Goal: Information Seeking & Learning: Learn about a topic

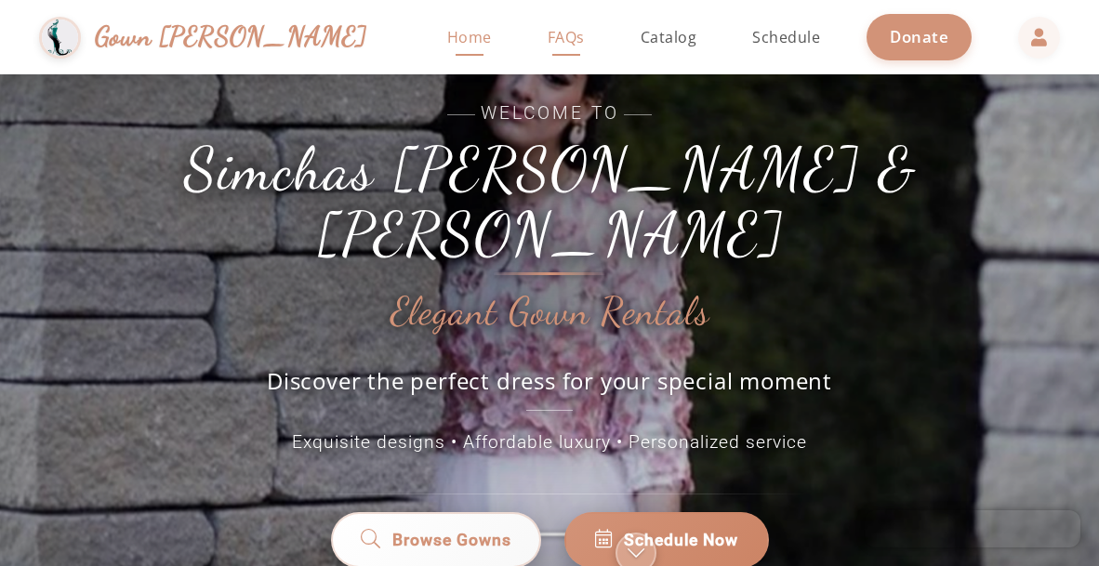
click at [547, 43] on span "FAQs" at bounding box center [565, 37] width 37 height 20
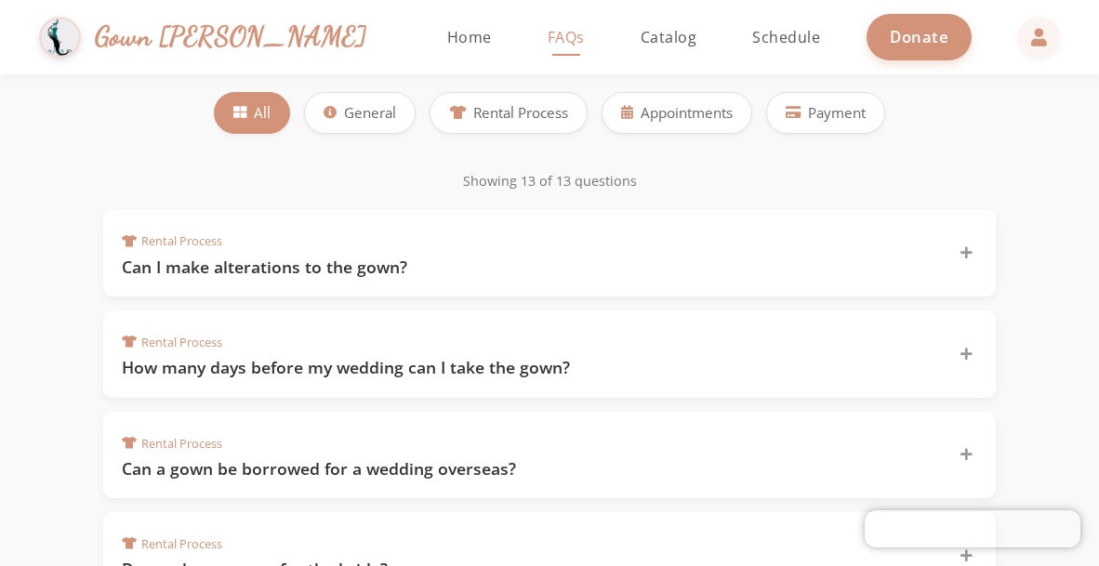
scroll to position [280, 0]
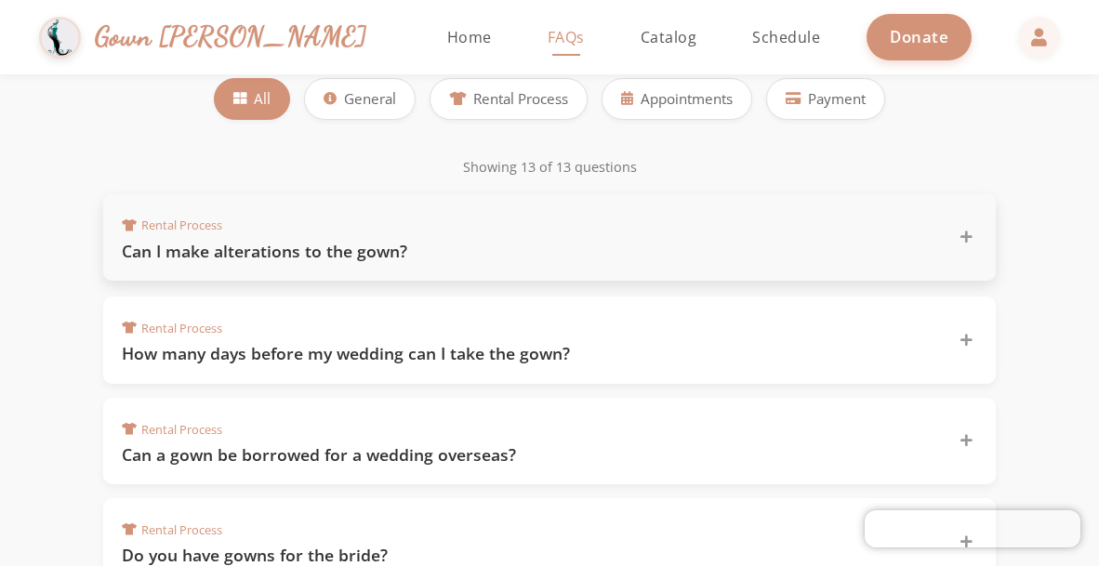
click at [350, 229] on div "Rental Process Can I make alterations to the gown?" at bounding box center [538, 238] width 833 height 50
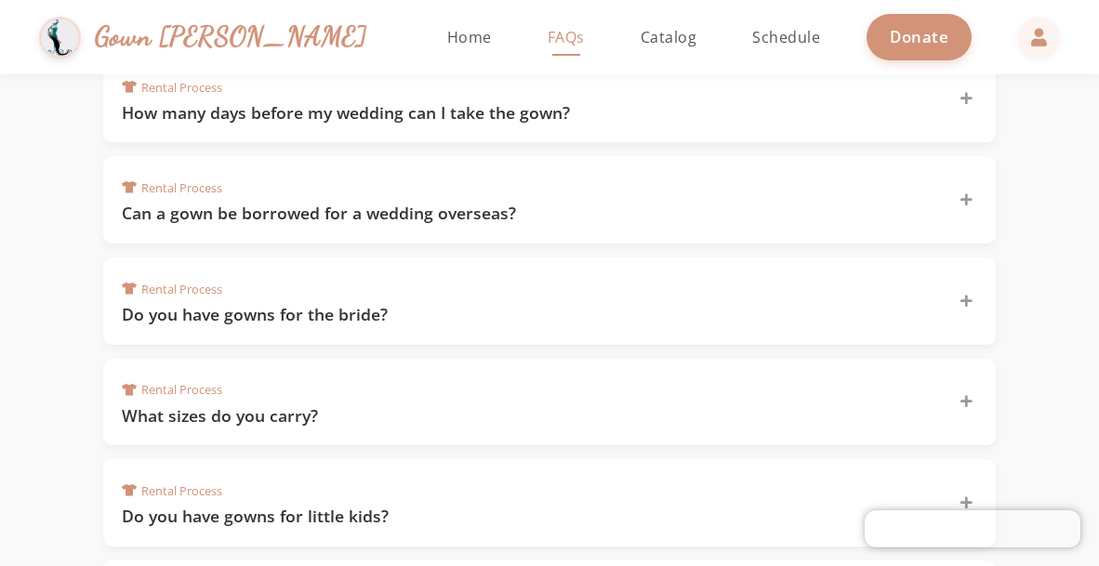
scroll to position [520, 0]
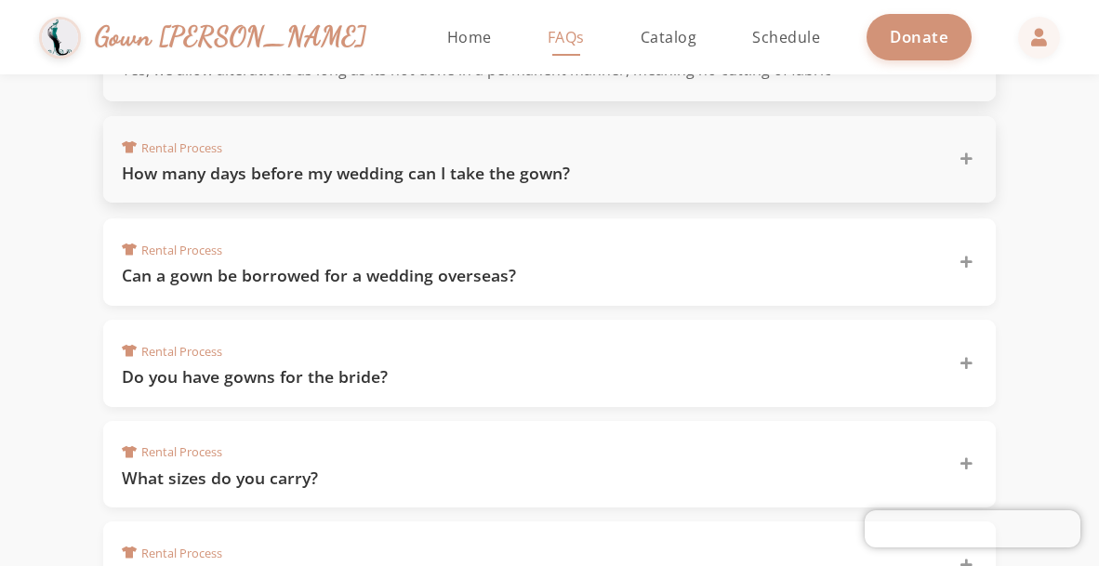
click at [424, 154] on div "Rental Process How many days before my wedding can I take the gown?" at bounding box center [538, 160] width 833 height 50
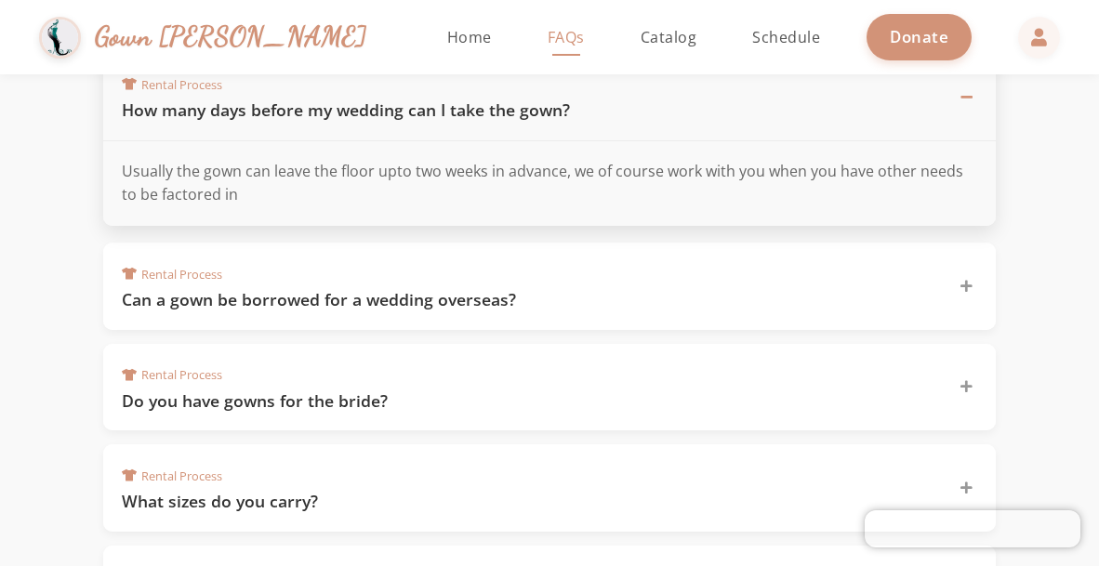
click at [416, 122] on div "Rental Process How many days before my wedding can I take the gown?" at bounding box center [549, 97] width 892 height 88
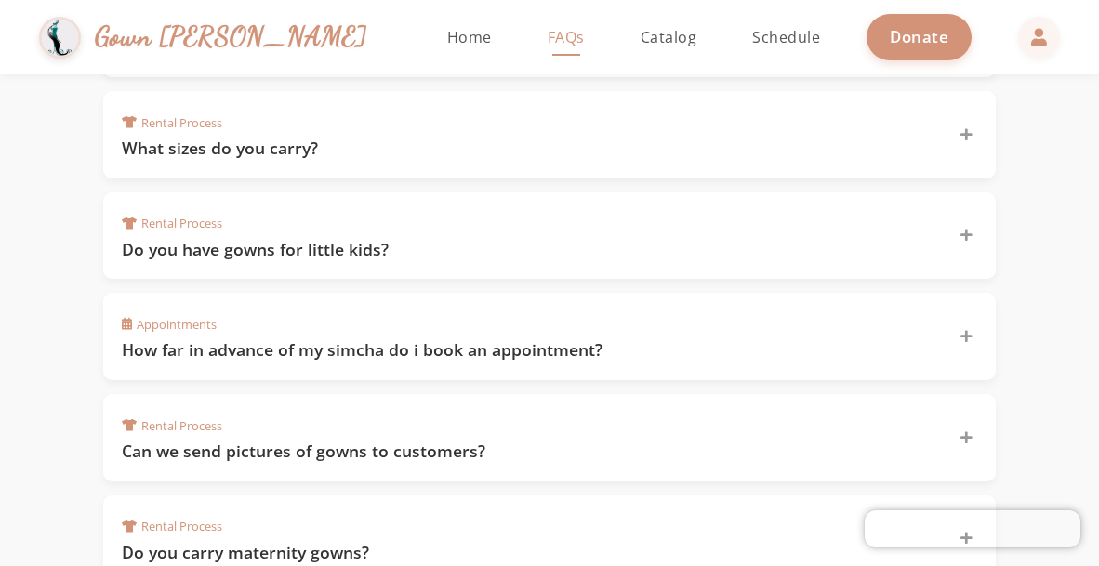
scroll to position [795, 0]
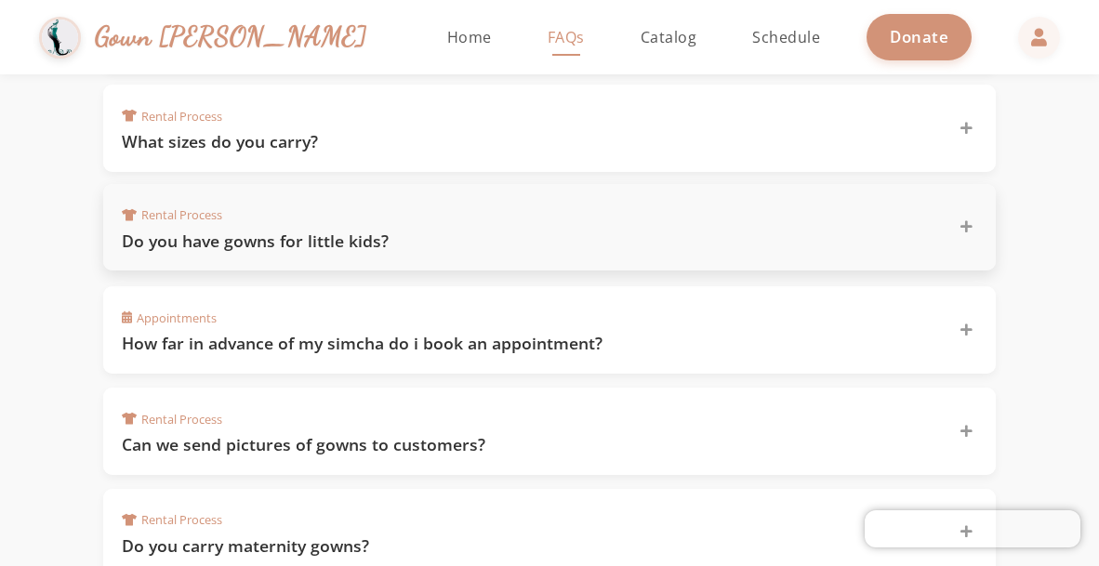
click at [397, 249] on div "Rental Process Do you have gowns for little kids?" at bounding box center [549, 227] width 892 height 87
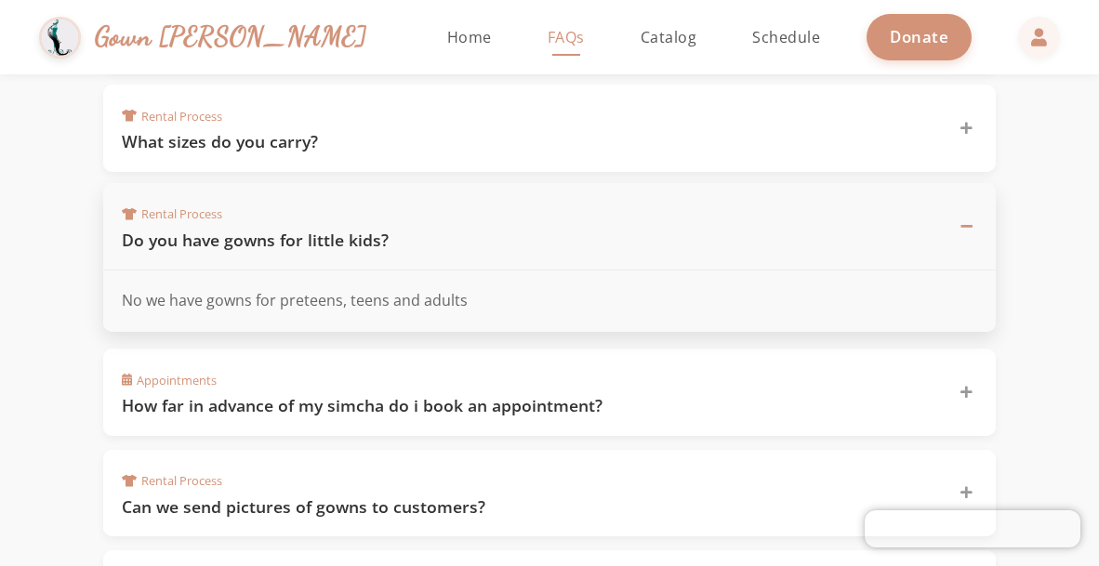
click at [397, 249] on div "Rental Process Do you have gowns for little kids?" at bounding box center [549, 227] width 892 height 88
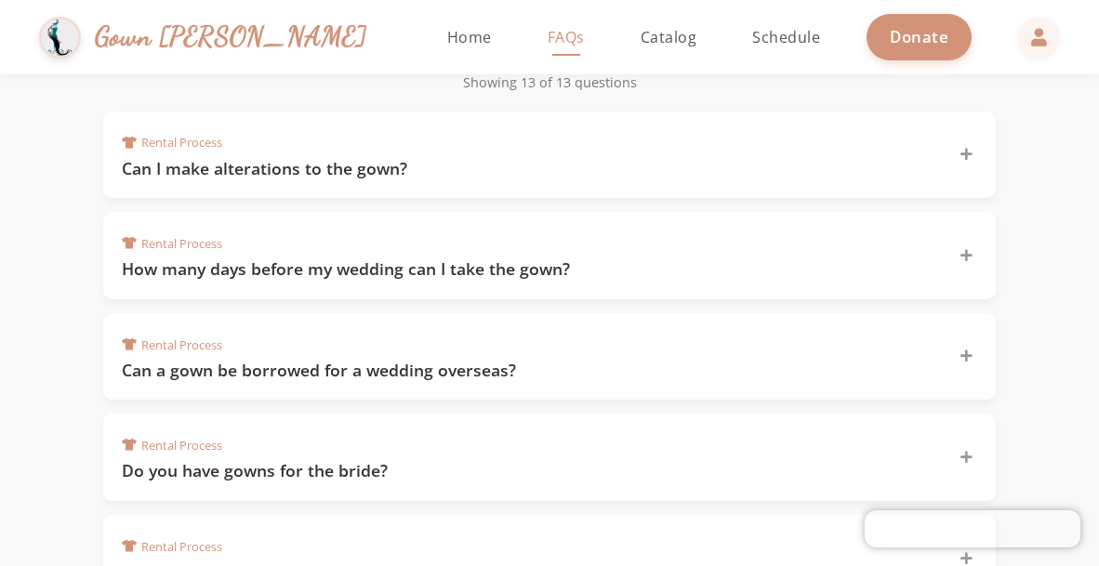
scroll to position [0, 0]
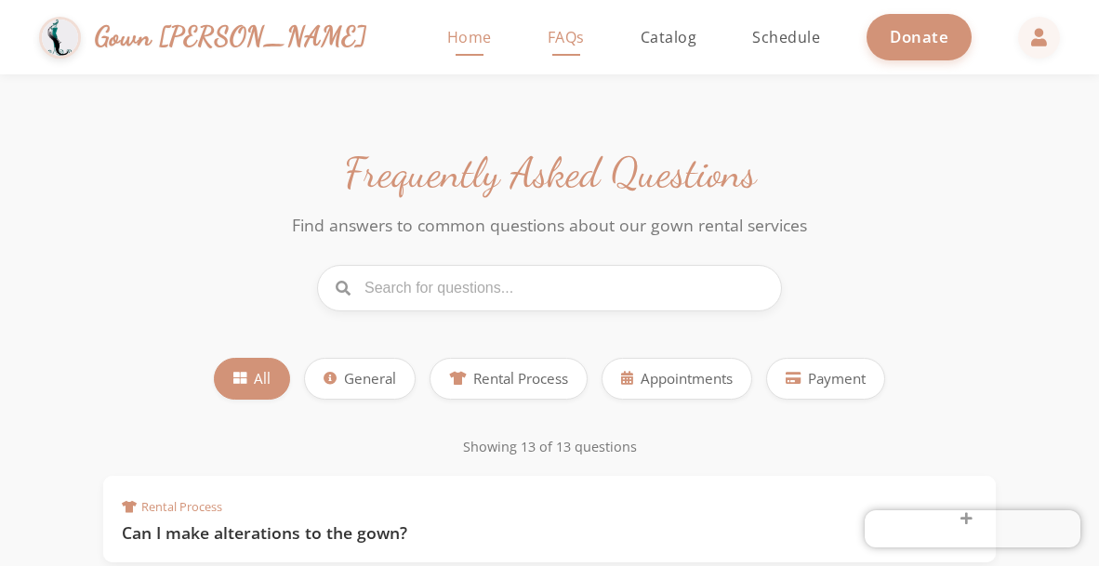
click at [447, 27] on span "Home" at bounding box center [469, 37] width 45 height 20
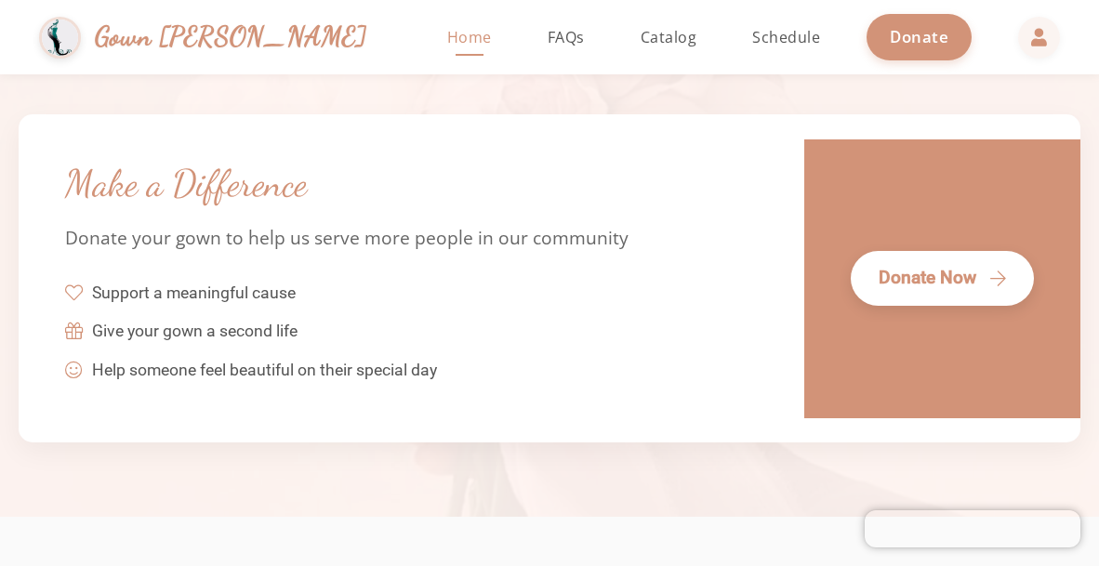
scroll to position [4206, 0]
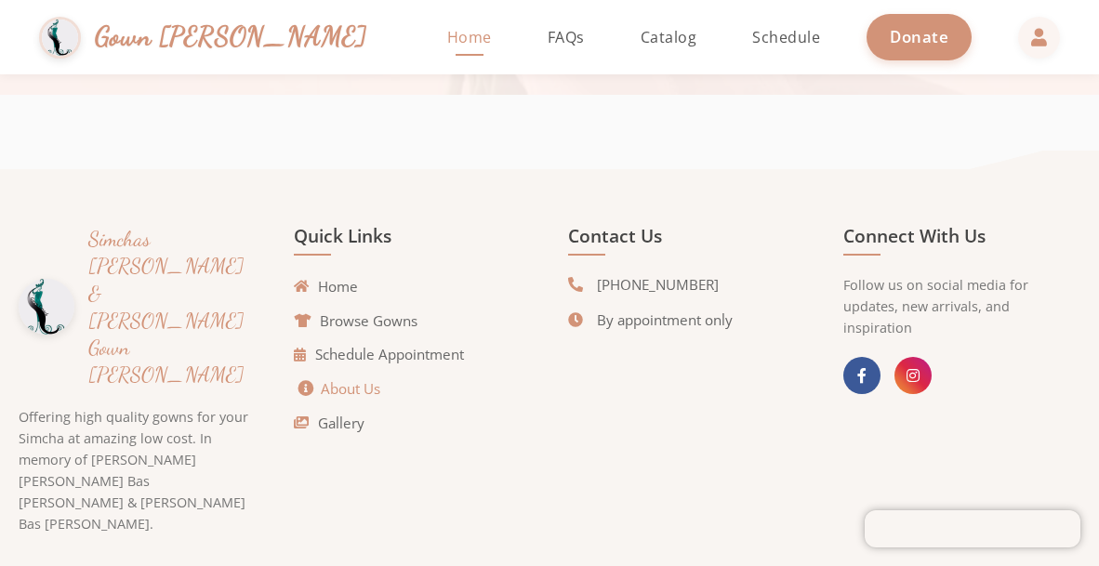
click at [361, 390] on link "About Us" at bounding box center [339, 388] width 82 height 21
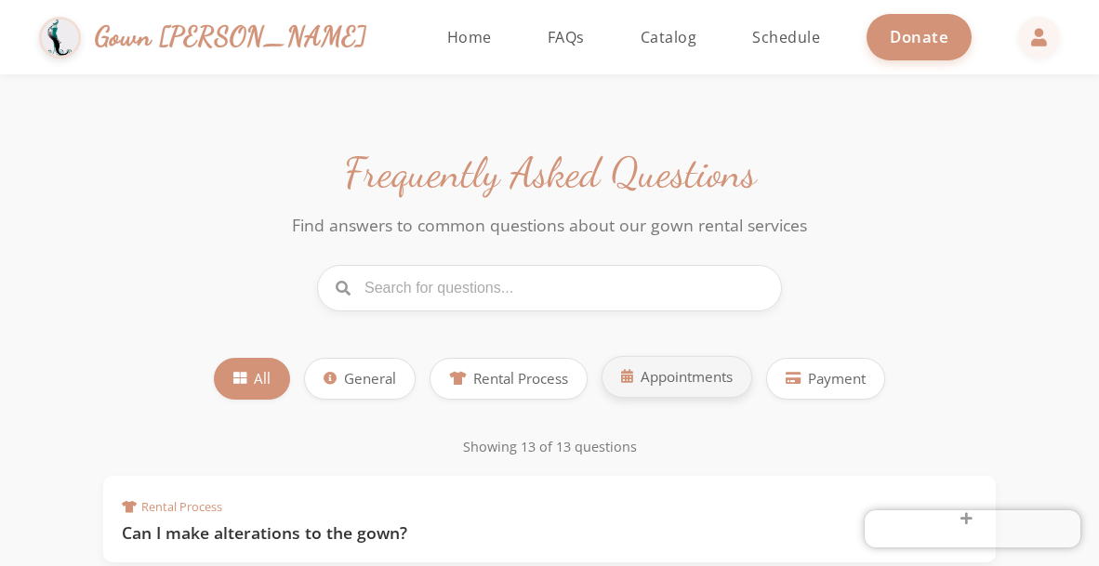
click at [628, 378] on icon at bounding box center [627, 376] width 12 height 13
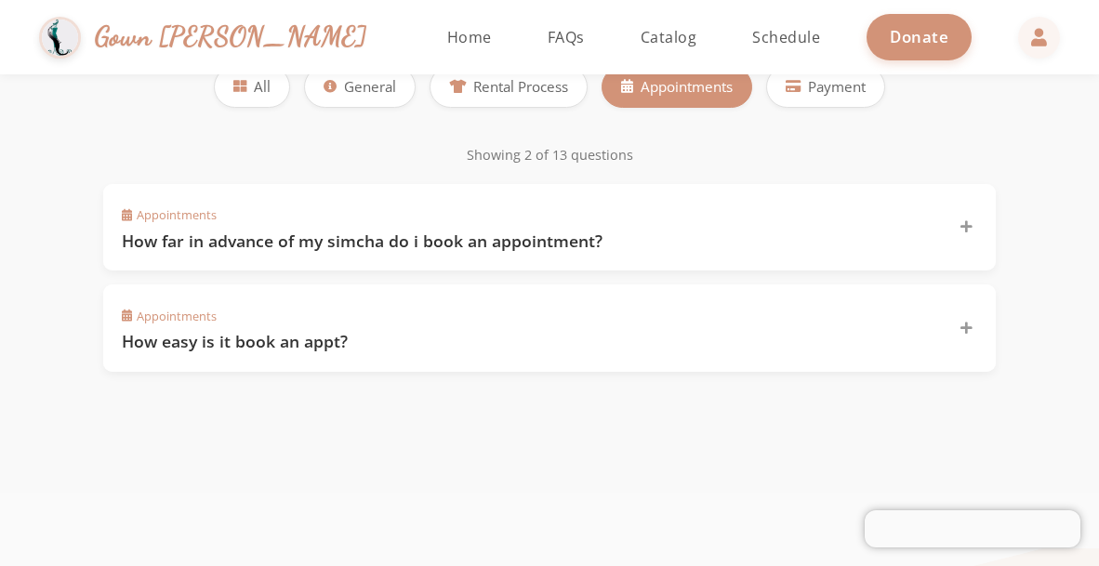
scroll to position [295, 0]
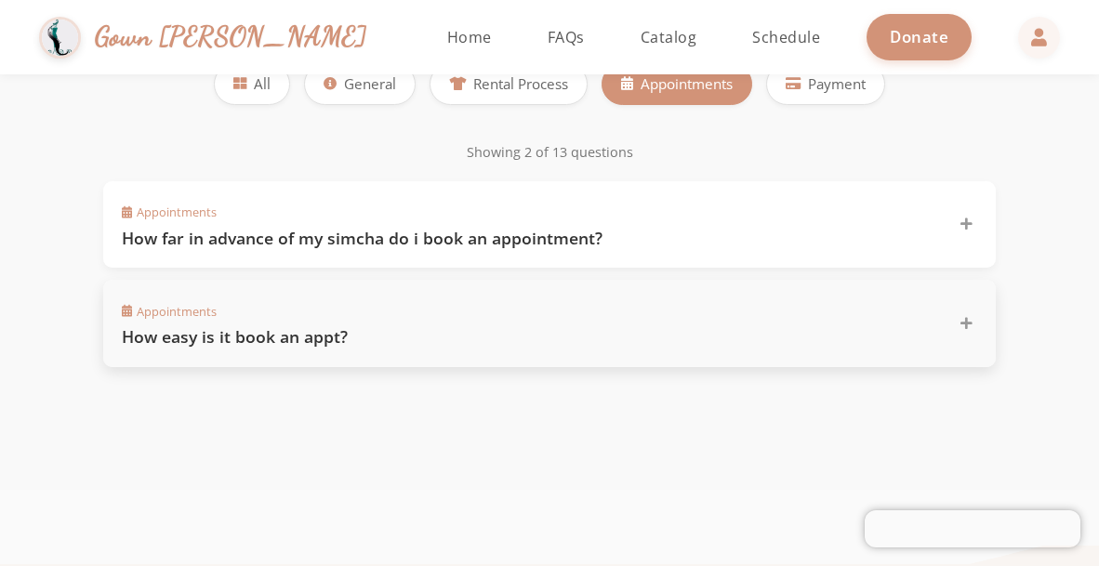
click at [513, 344] on h3 "How easy is it book an appt?" at bounding box center [529, 336] width 814 height 23
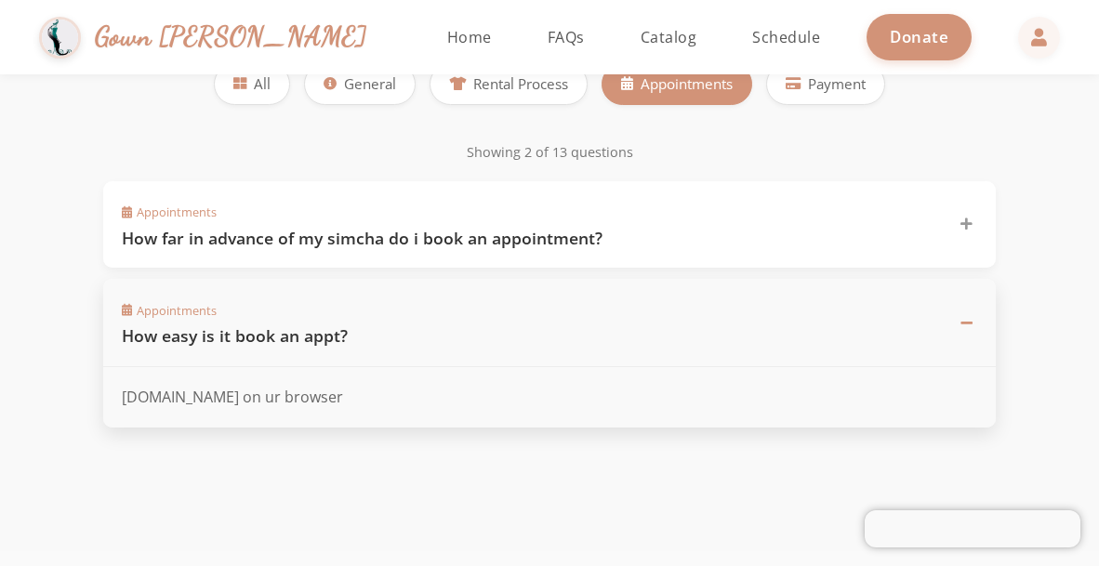
click at [513, 344] on h3 "How easy is it book an appt?" at bounding box center [529, 335] width 814 height 23
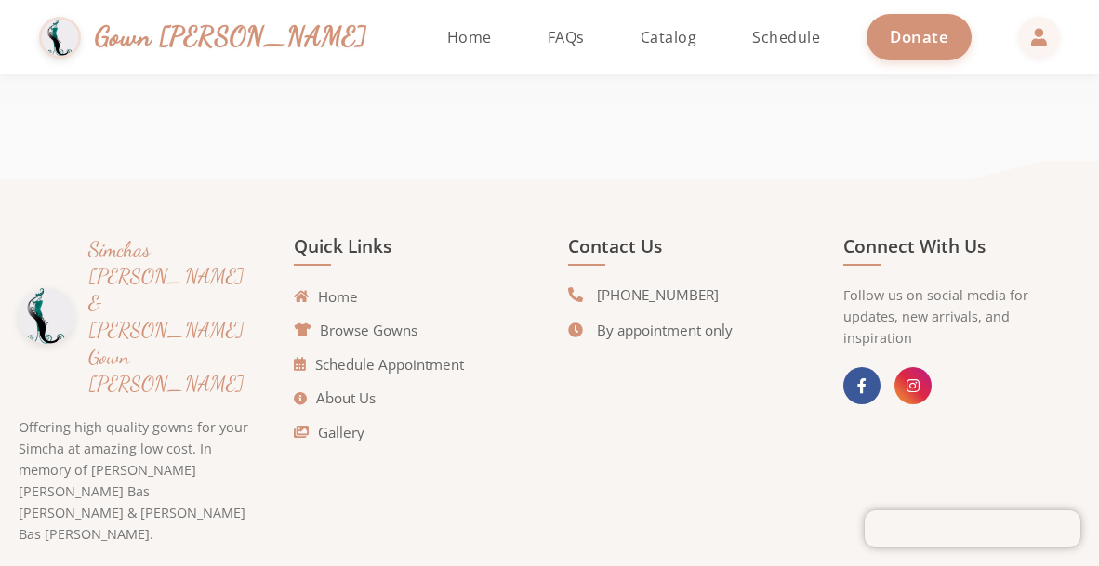
scroll to position [678, 0]
click at [448, 360] on link "Schedule Appointment" at bounding box center [383, 365] width 170 height 21
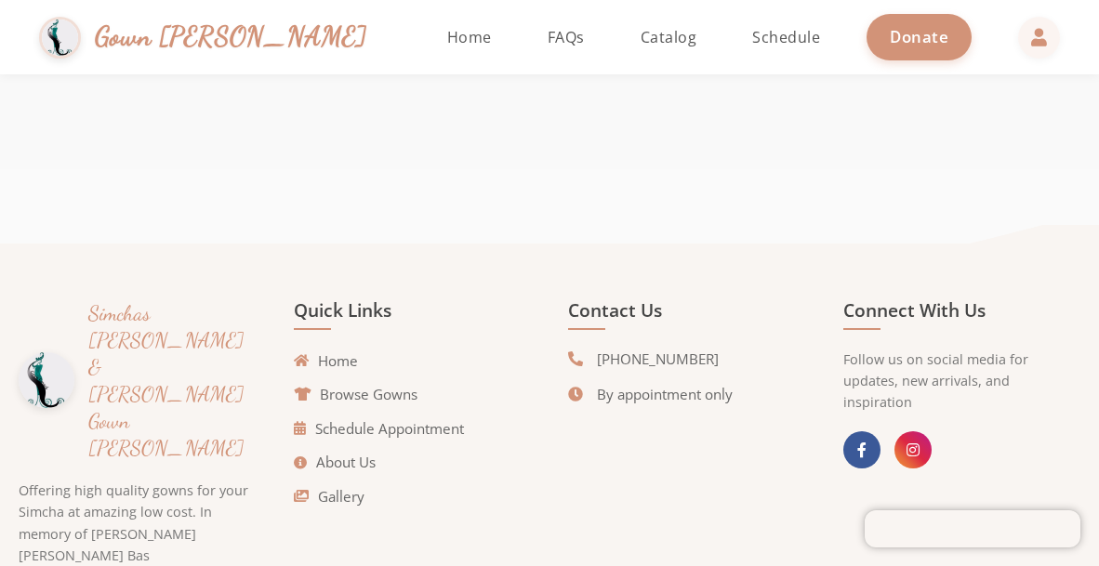
scroll to position [1789, 0]
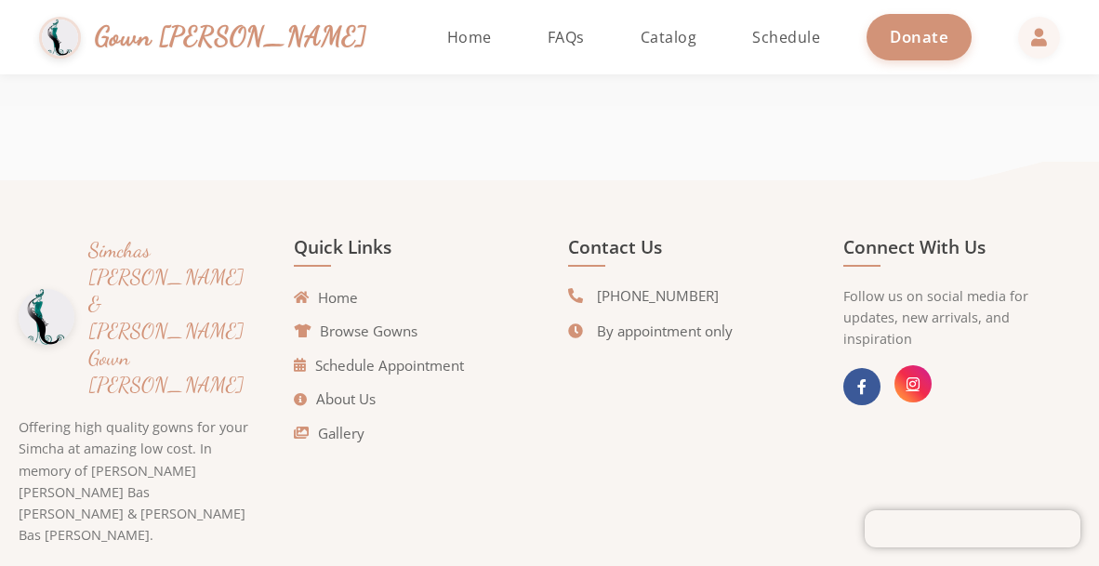
click at [921, 365] on link at bounding box center [912, 383] width 37 height 37
